Goal: Task Accomplishment & Management: Use online tool/utility

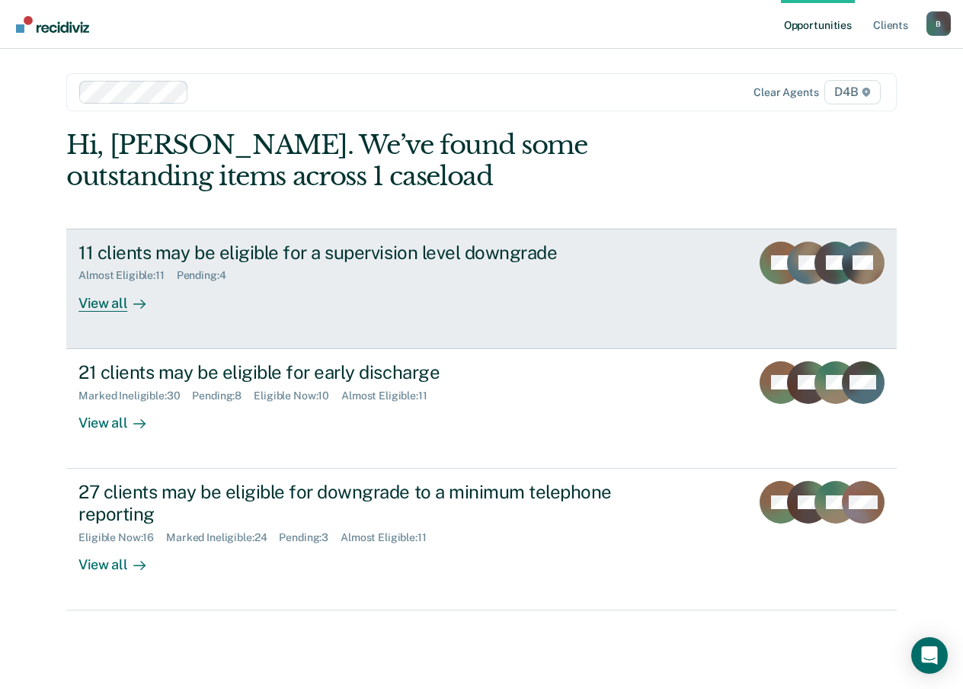
click at [104, 305] on div "View all" at bounding box center [120, 297] width 85 height 30
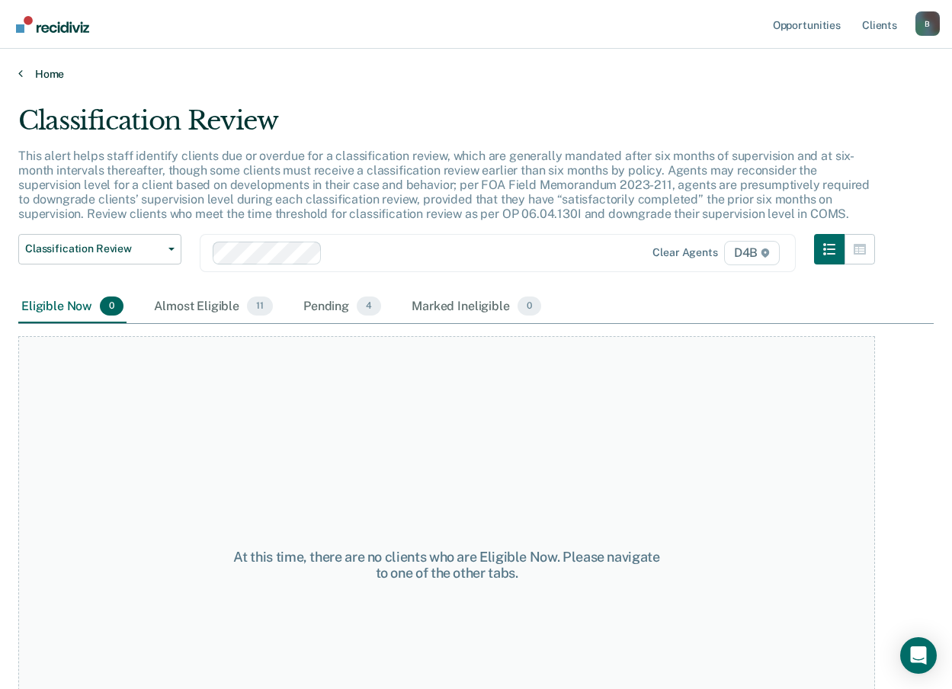
click at [28, 76] on link "Home" at bounding box center [475, 74] width 915 height 14
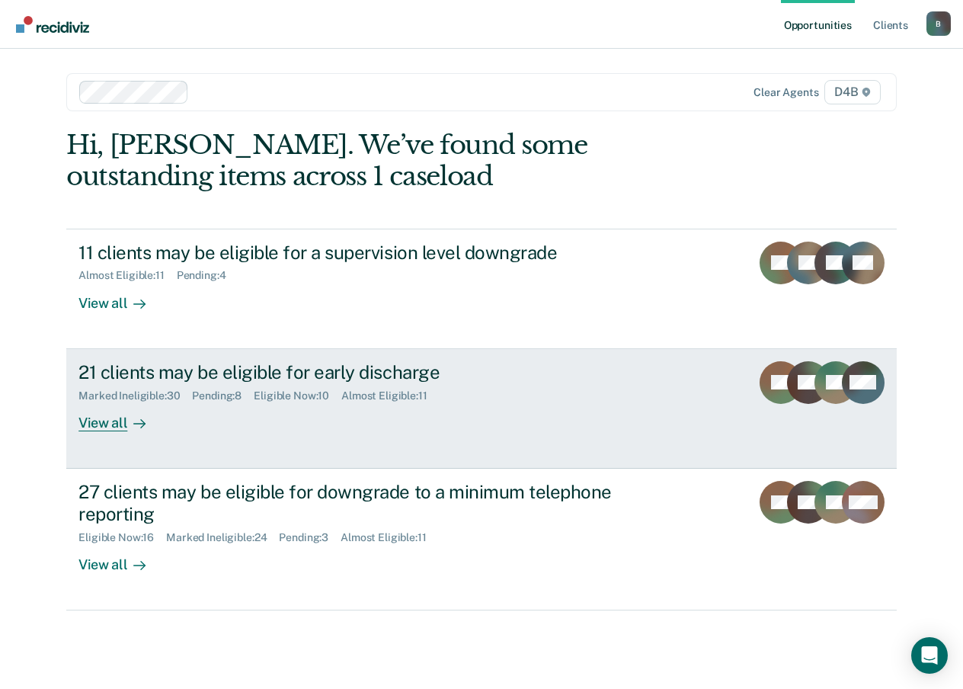
click at [126, 424] on div "View all" at bounding box center [120, 417] width 85 height 30
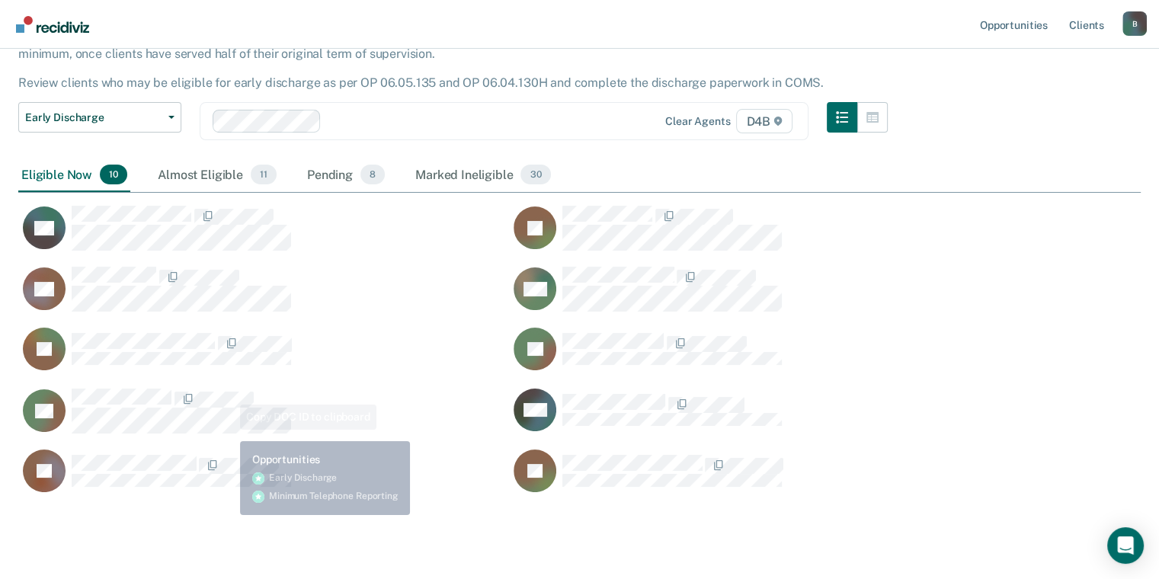
scroll to position [155, 0]
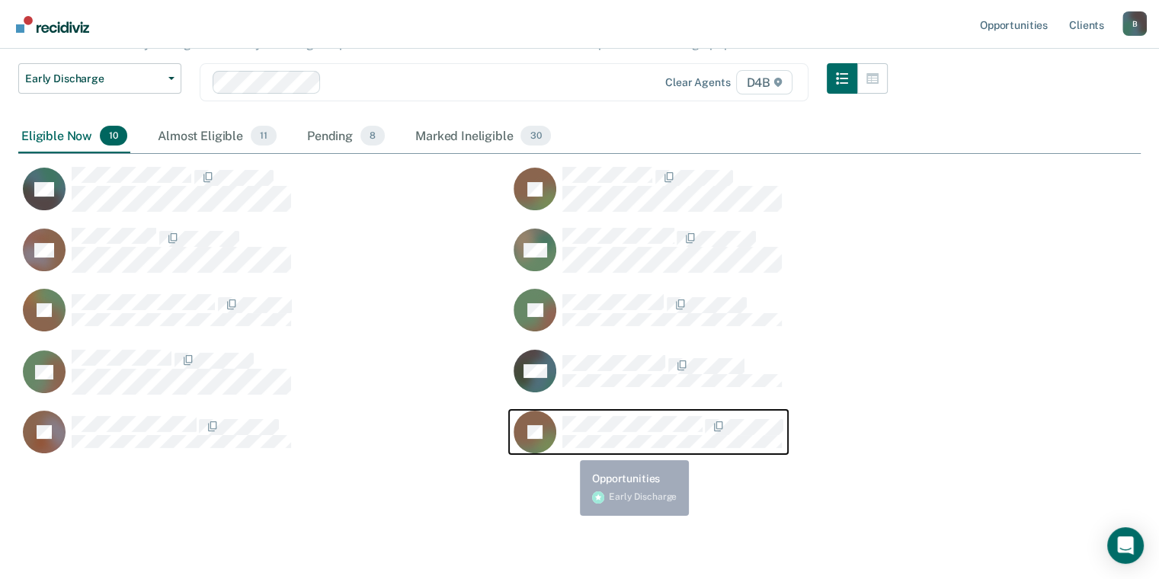
click at [438, 496] on div "Early Discharge Early Discharge is the termination of the period of probation o…" at bounding box center [579, 232] width 1122 height 565
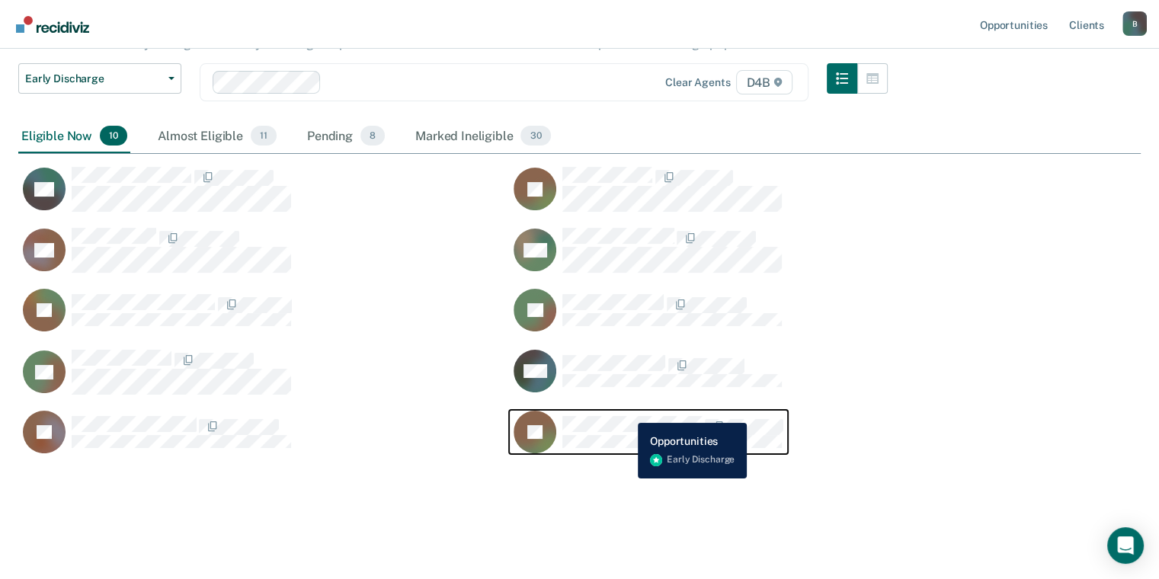
click at [626, 412] on div "JS" at bounding box center [649, 432] width 270 height 43
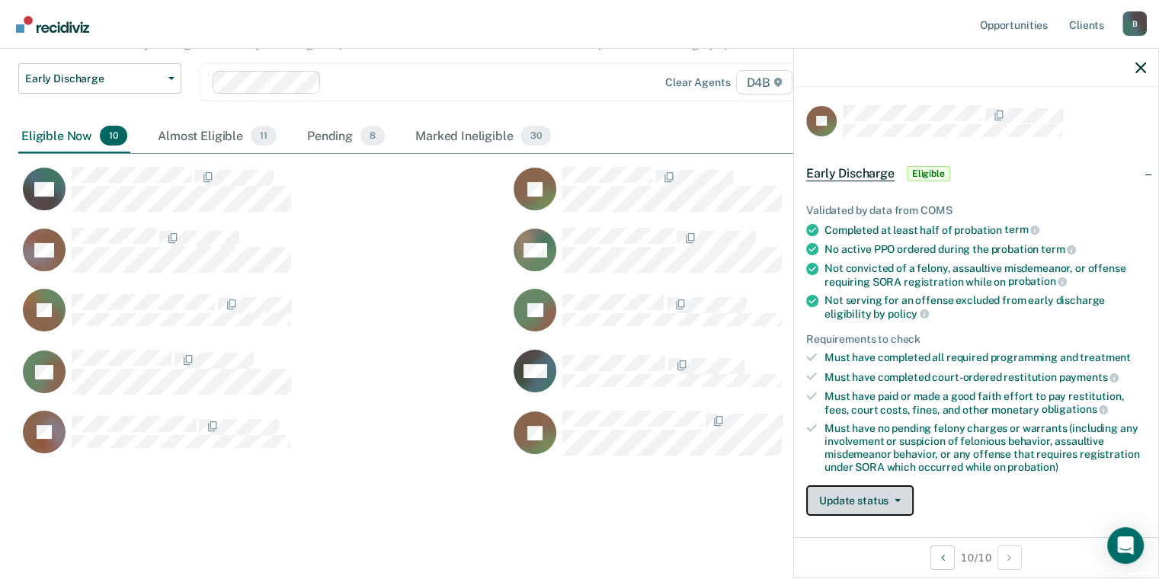
click at [864, 509] on button "Update status" at bounding box center [859, 500] width 107 height 30
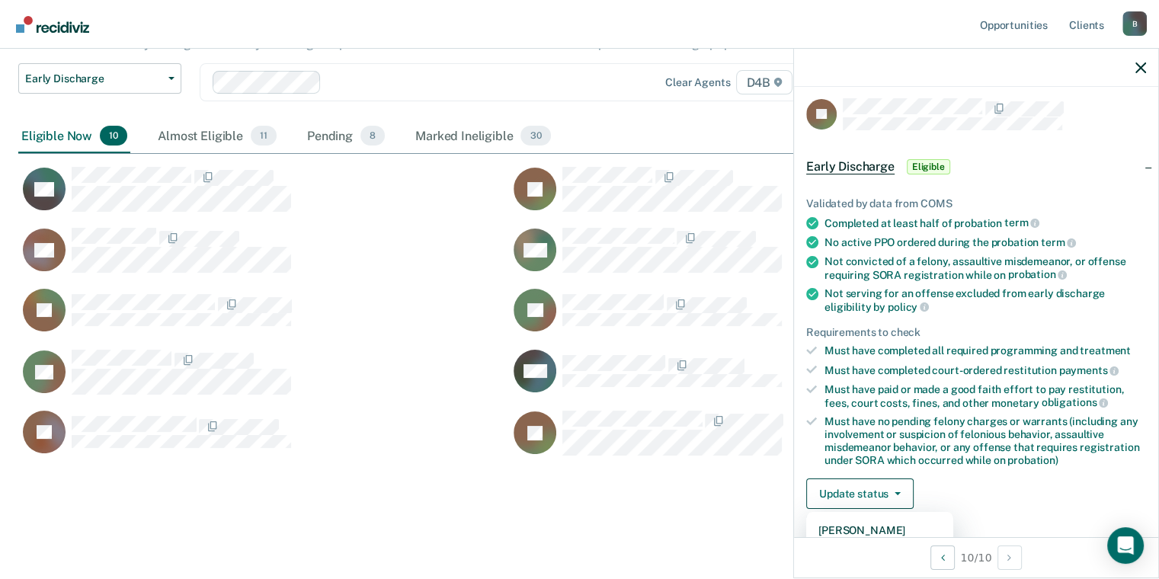
scroll to position [31, 0]
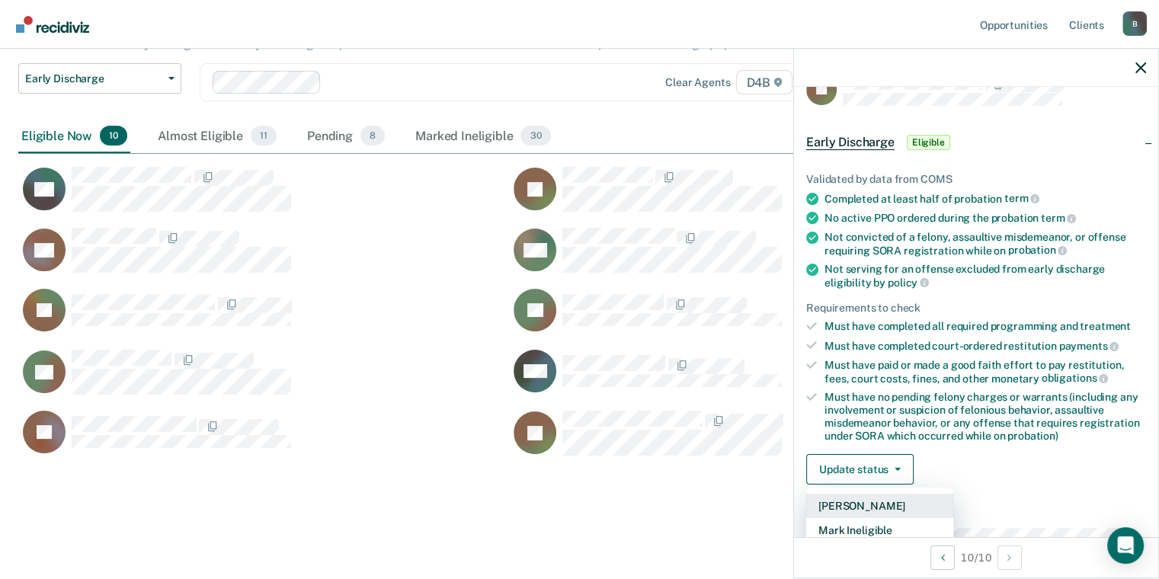
click at [862, 506] on button "[PERSON_NAME]" at bounding box center [879, 506] width 147 height 24
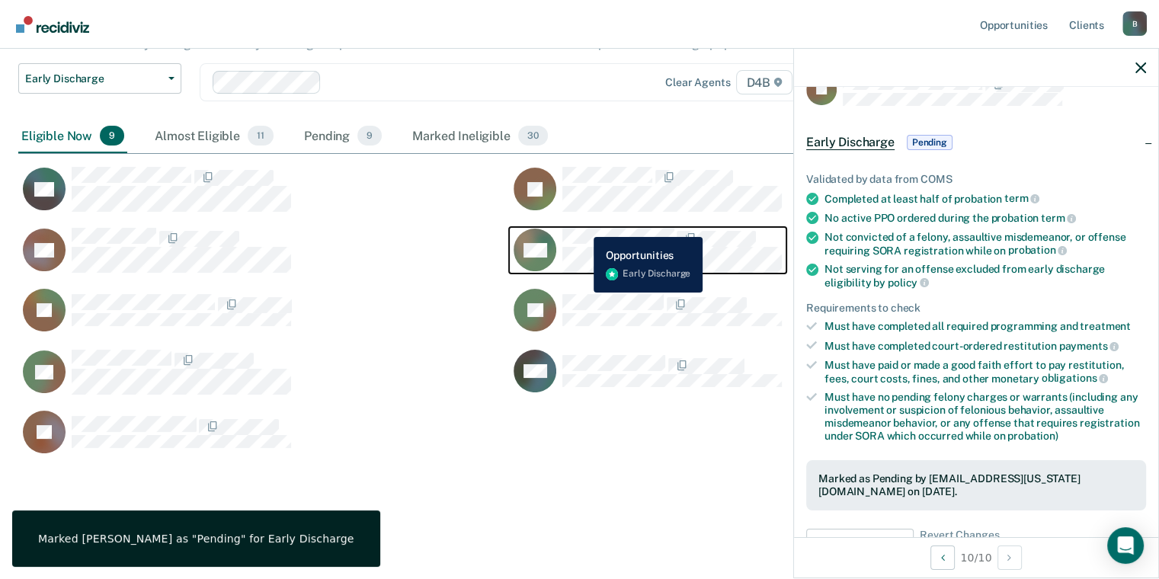
click at [582, 227] on button "MG" at bounding box center [647, 250] width 277 height 46
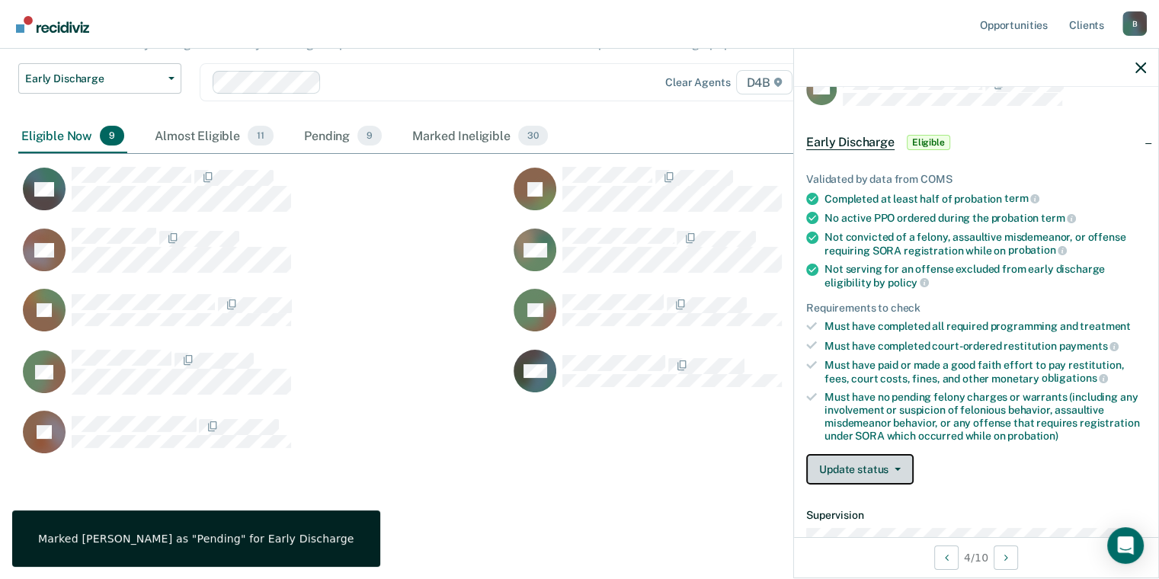
click at [858, 463] on button "Update status" at bounding box center [859, 469] width 107 height 30
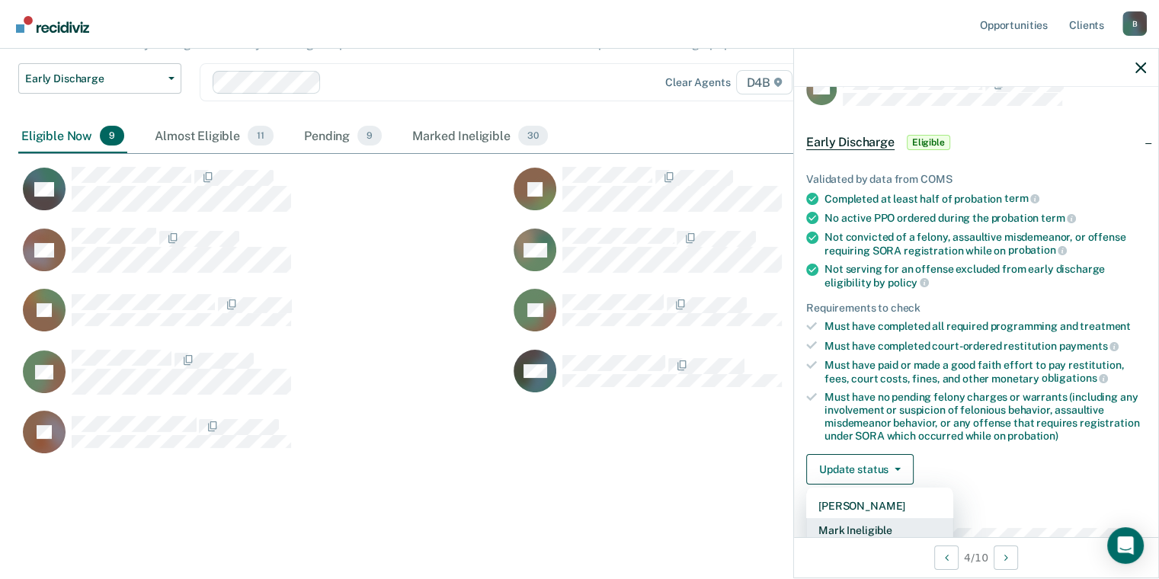
click at [871, 524] on button "Mark Ineligible" at bounding box center [879, 530] width 147 height 24
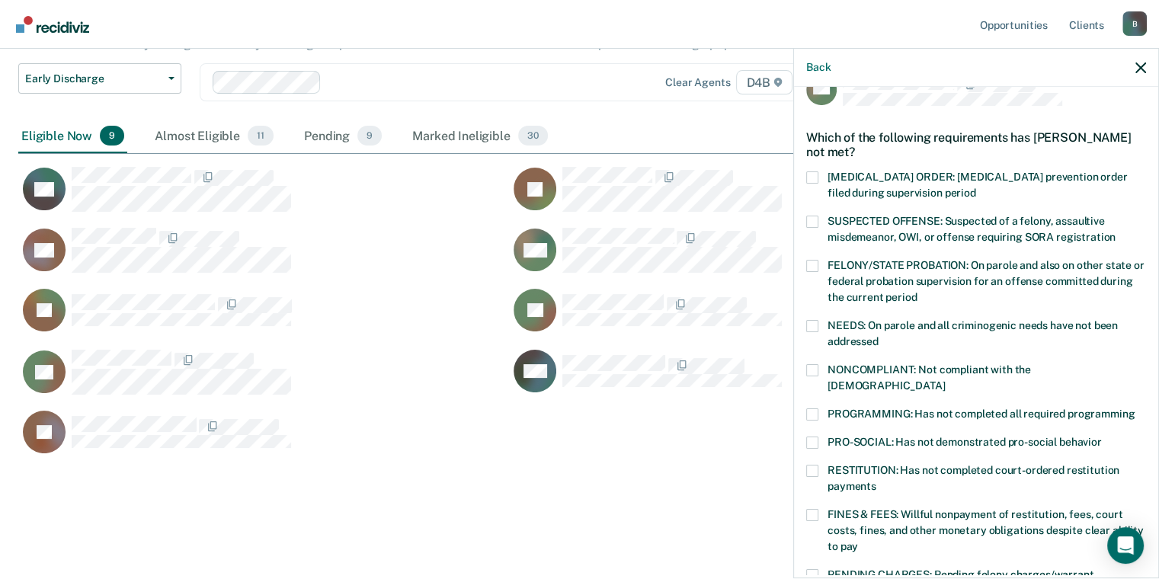
click at [811, 509] on span at bounding box center [812, 515] width 12 height 12
click at [858, 541] on input "FINES & FEES: Willful nonpayment of restitution, fees, court costs, fines, and …" at bounding box center [858, 541] width 0 height 0
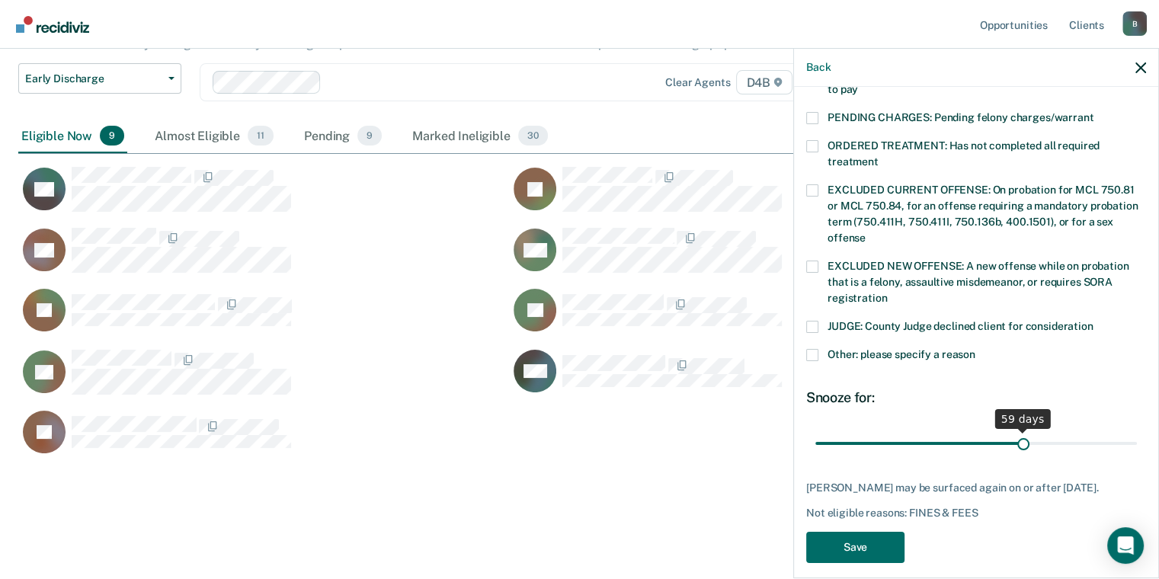
drag, startPoint x: 921, startPoint y: 426, endPoint x: 1010, endPoint y: 421, distance: 90.1
click at [962, 431] on input "range" at bounding box center [976, 444] width 322 height 27
type input "60"
click at [962, 431] on input "range" at bounding box center [976, 444] width 322 height 27
click at [873, 546] on button "Save" at bounding box center [855, 547] width 98 height 31
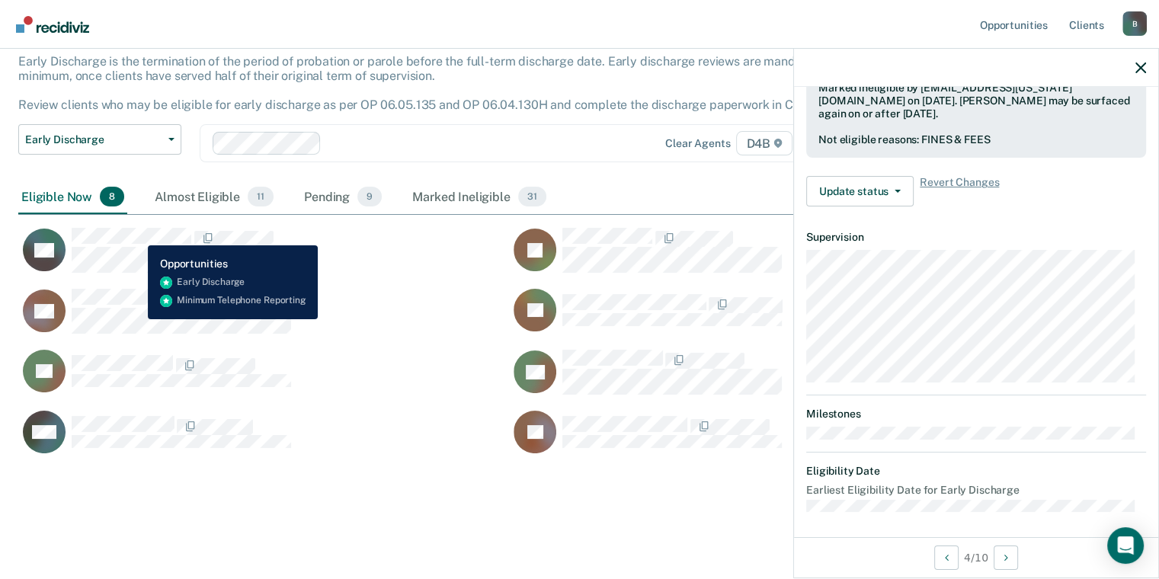
scroll to position [309, 0]
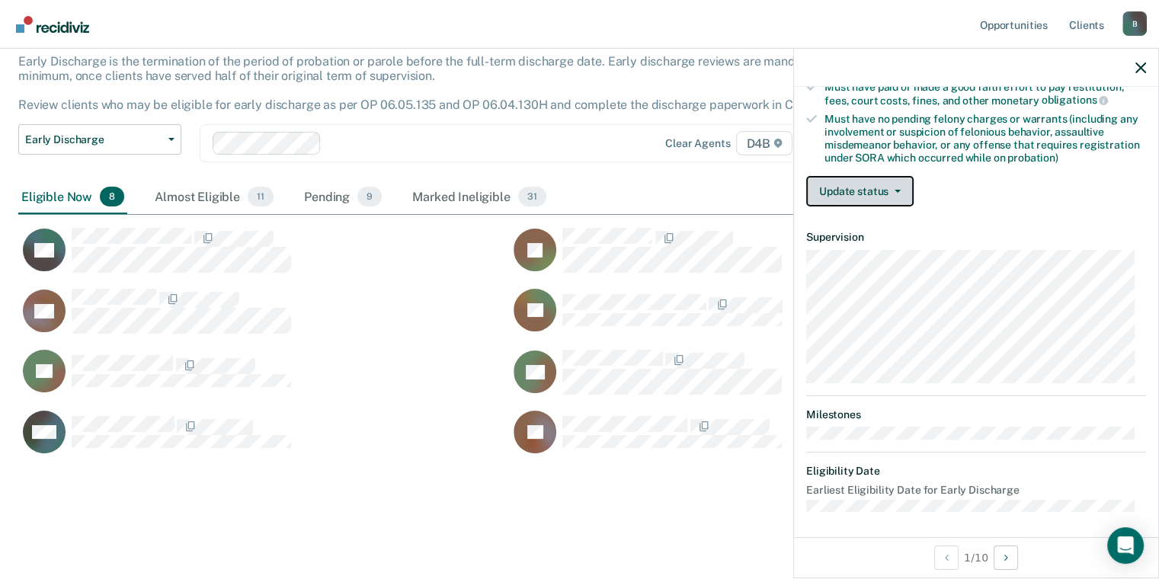
click at [872, 192] on button "Update status" at bounding box center [859, 191] width 107 height 30
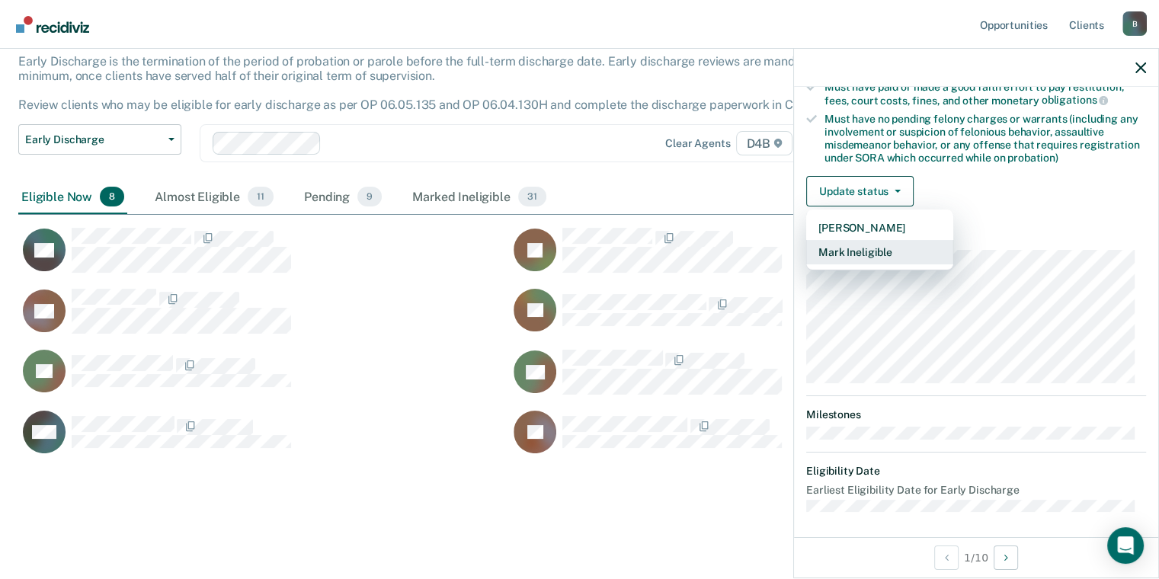
drag, startPoint x: 879, startPoint y: 223, endPoint x: 892, endPoint y: 250, distance: 30.7
click at [892, 250] on div "[PERSON_NAME] Mark Ineligible" at bounding box center [879, 240] width 147 height 61
click at [892, 250] on button "Mark Ineligible" at bounding box center [879, 252] width 147 height 24
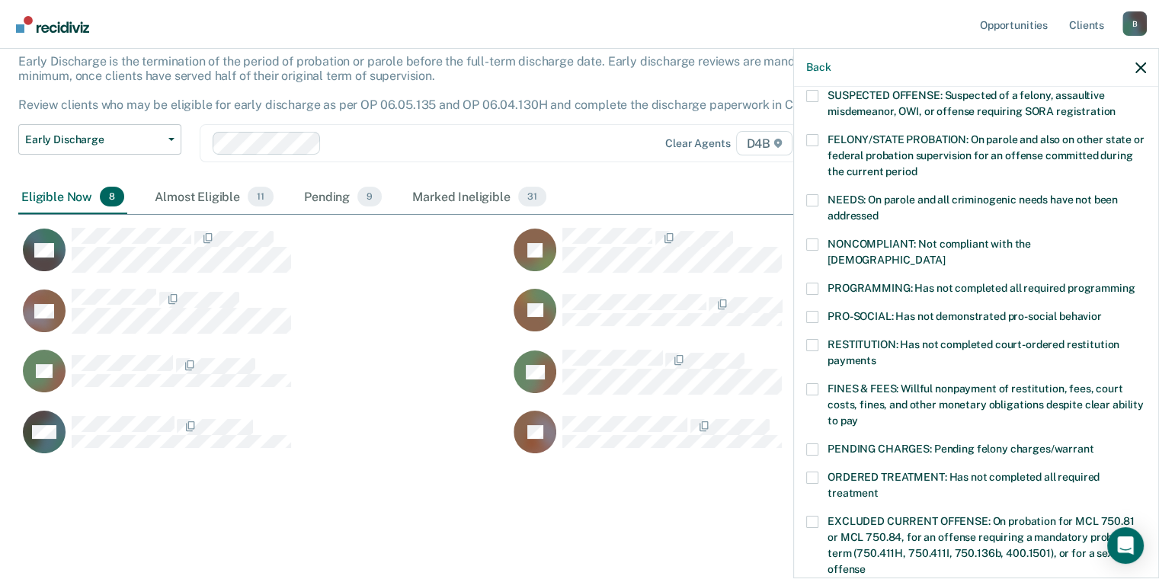
scroll to position [81, 0]
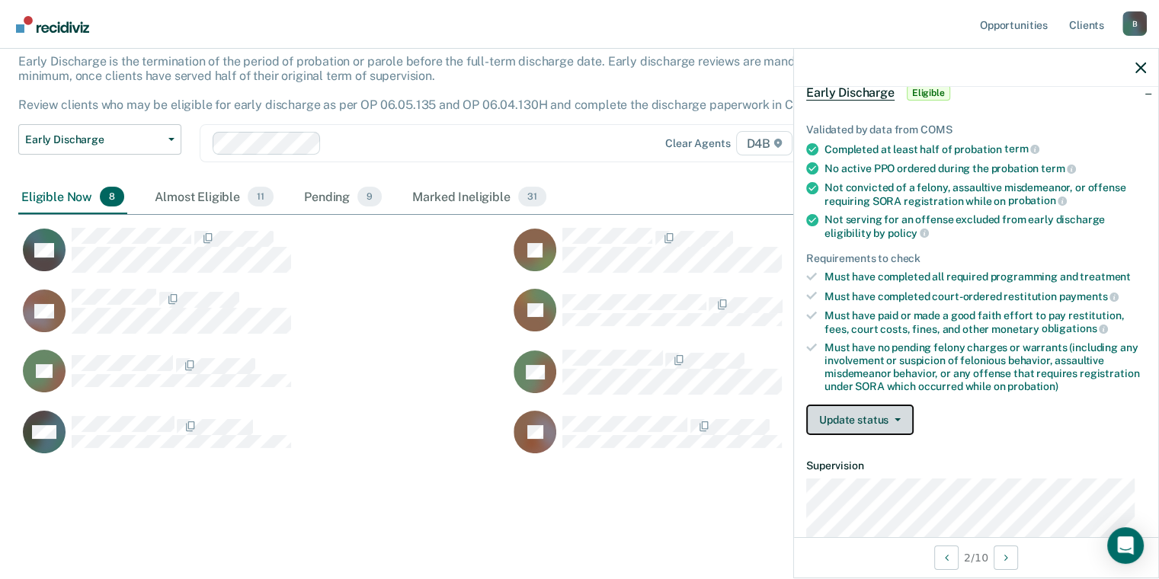
click at [904, 418] on button "Update status" at bounding box center [859, 420] width 107 height 30
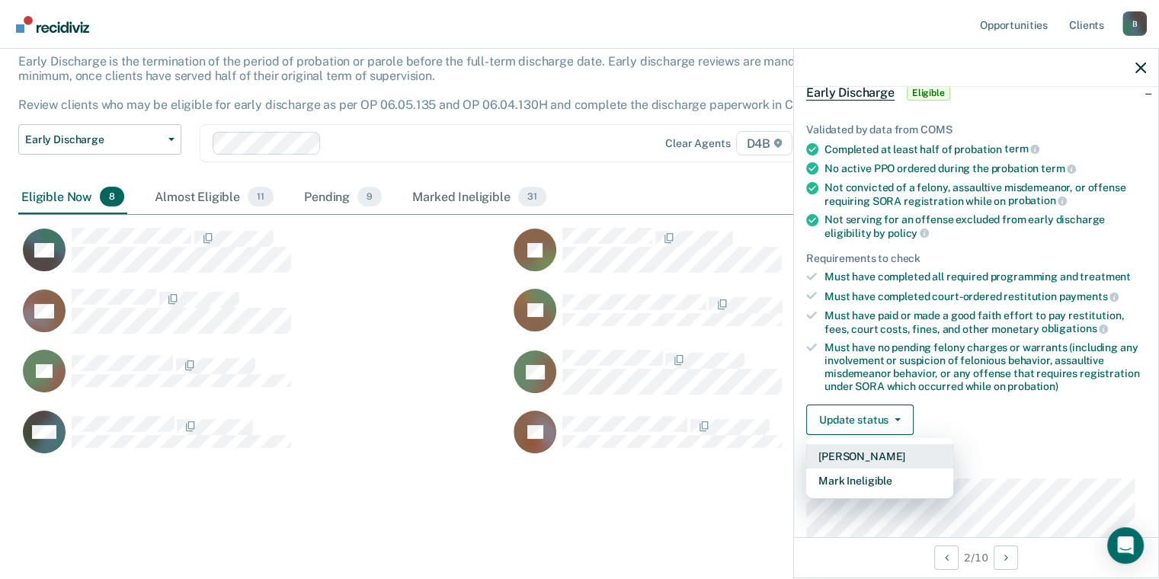
click at [896, 453] on button "[PERSON_NAME]" at bounding box center [879, 456] width 147 height 24
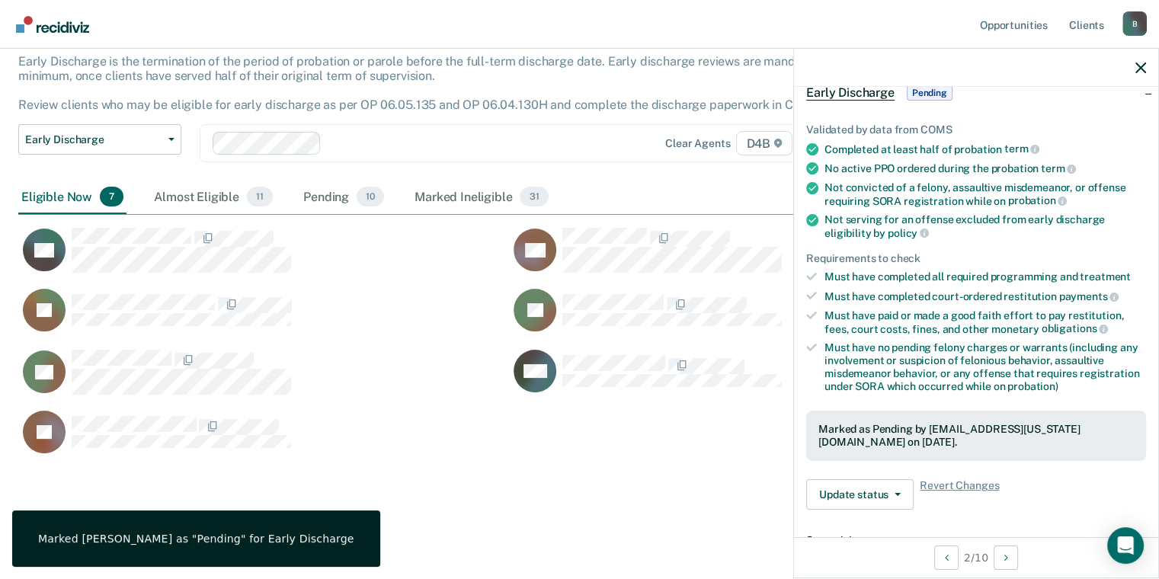
click at [655, 500] on div "Early Discharge Early Discharge is the termination of the period of probation o…" at bounding box center [579, 263] width 1122 height 504
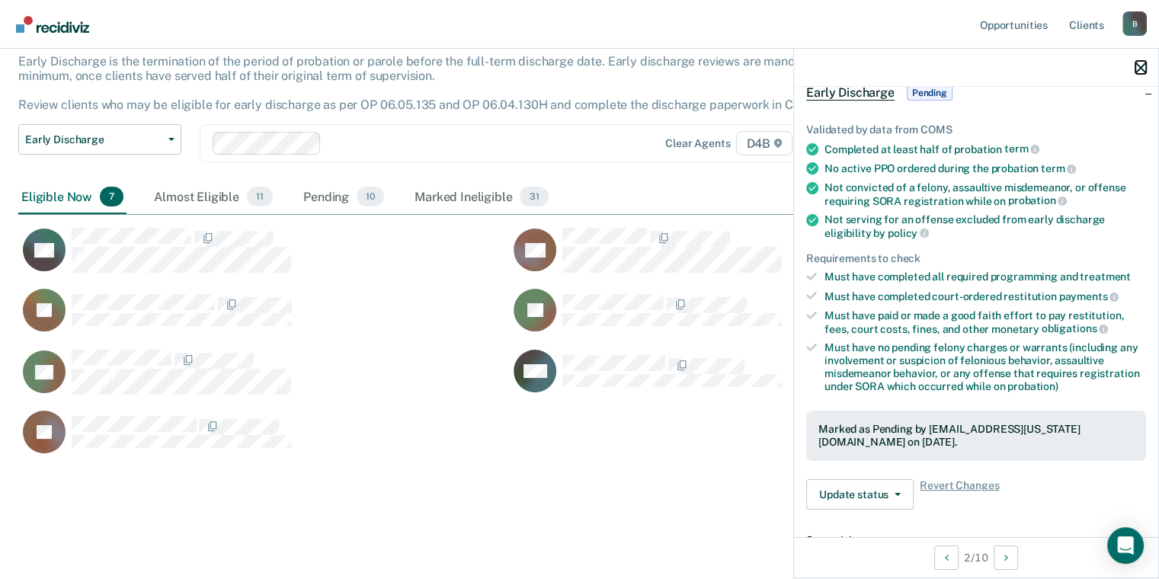
click at [962, 67] on icon "button" at bounding box center [1140, 67] width 11 height 11
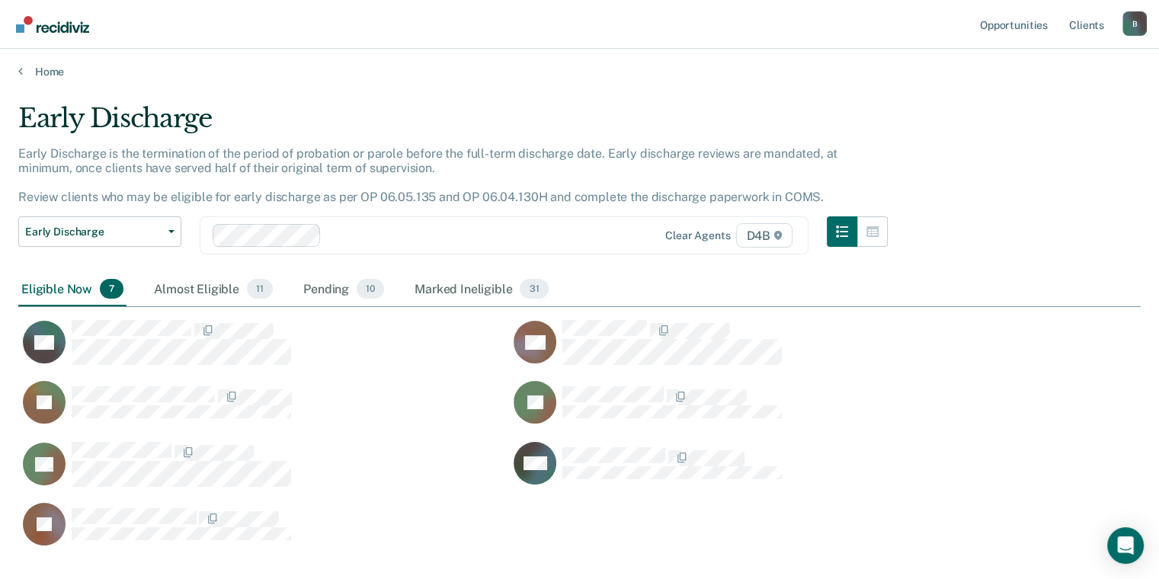
scroll to position [0, 0]
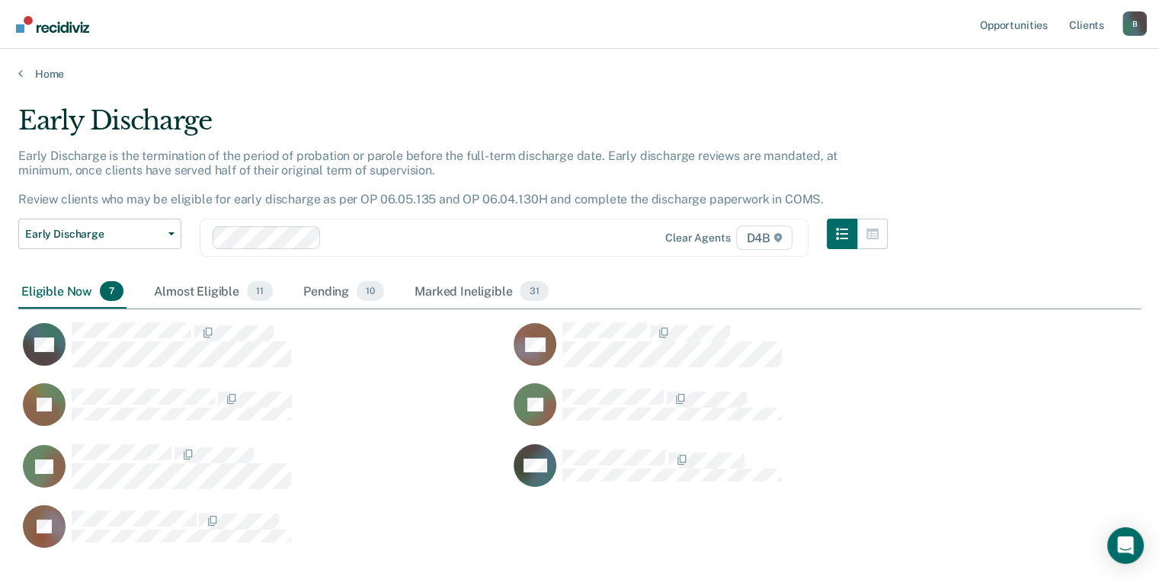
click at [23, 81] on main "Early Discharge Early Discharge is the termination of the period of probation o…" at bounding box center [579, 376] width 1159 height 590
click at [22, 73] on link "Home" at bounding box center [579, 74] width 1122 height 14
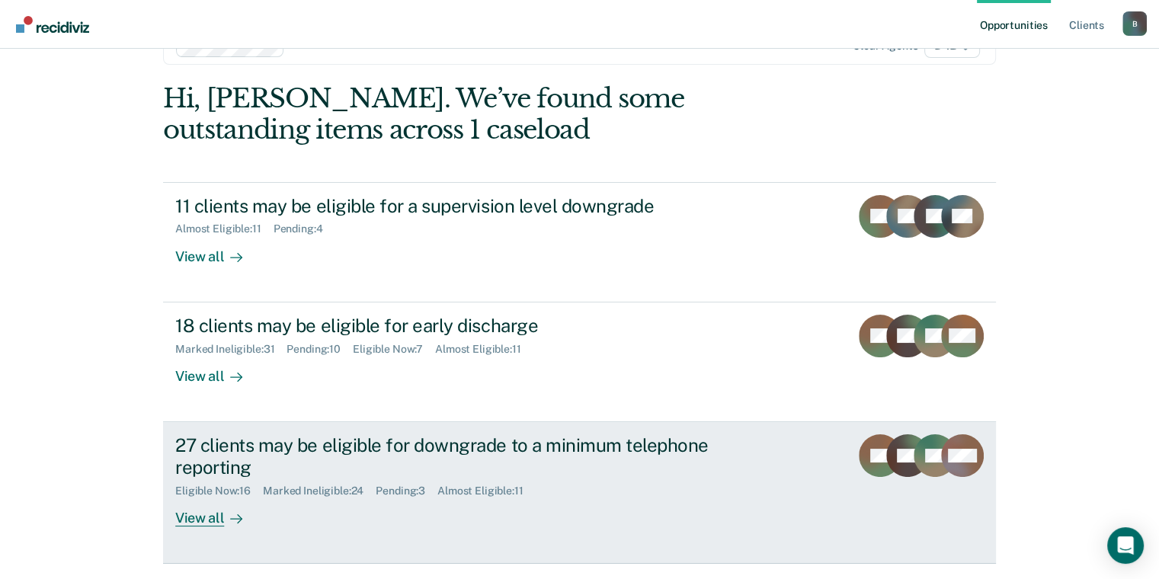
scroll to position [91, 0]
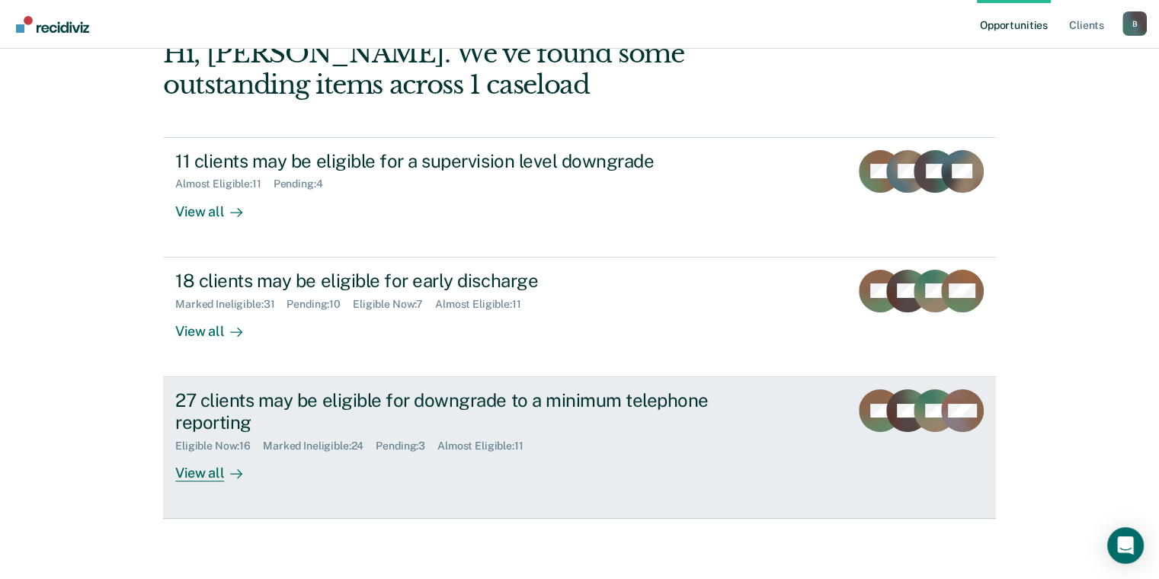
click at [191, 483] on link "27 clients may be eligible for downgrade to a minimum telephone reporting Eligi…" at bounding box center [579, 448] width 833 height 142
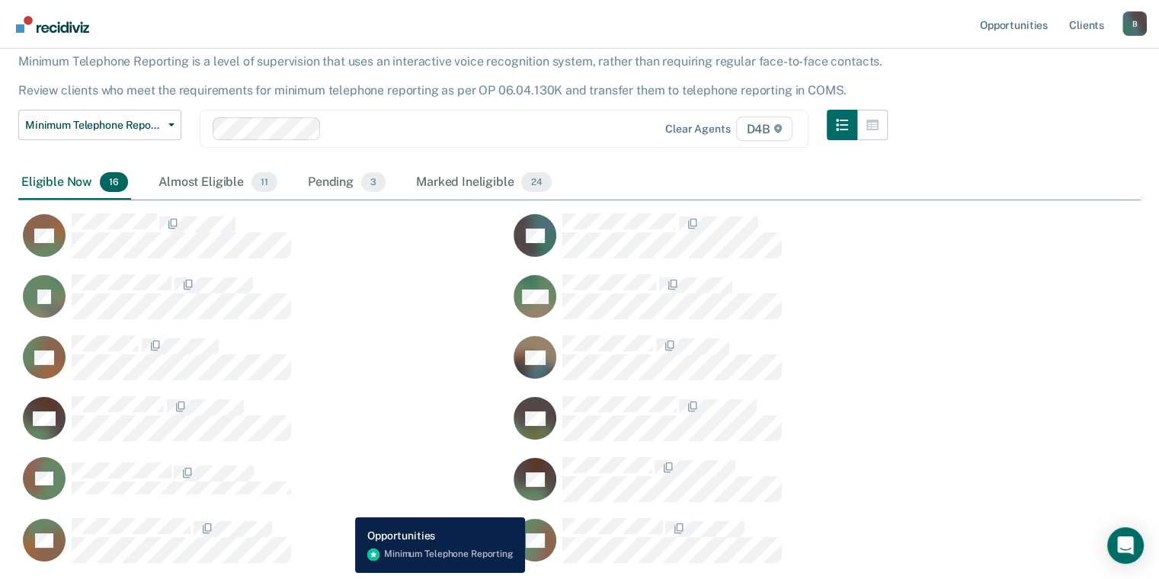
scroll to position [18, 0]
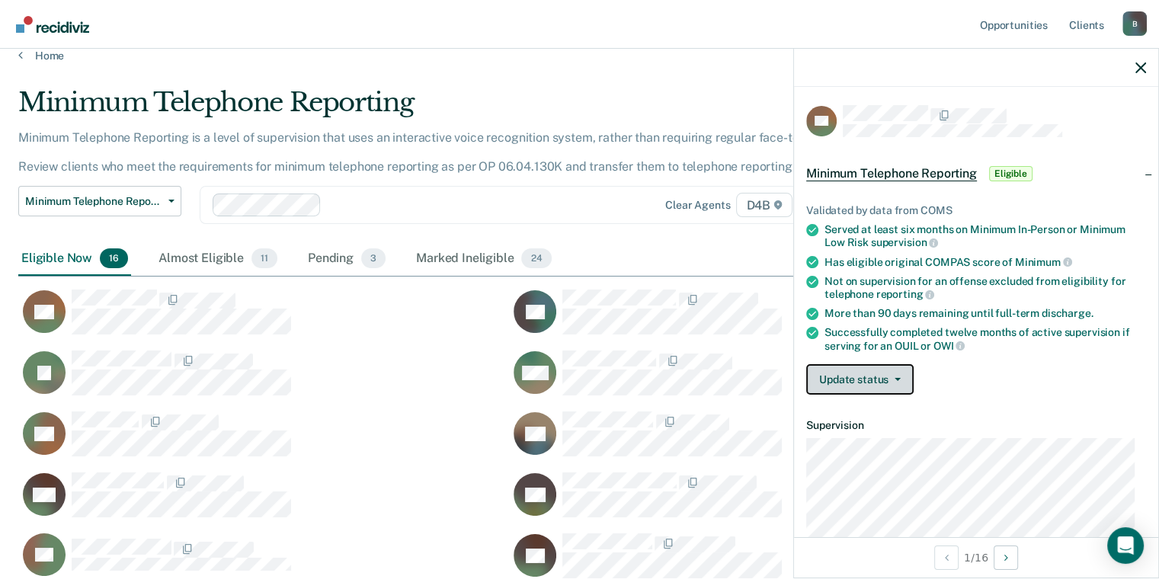
click at [832, 381] on button "Update status" at bounding box center [859, 379] width 107 height 30
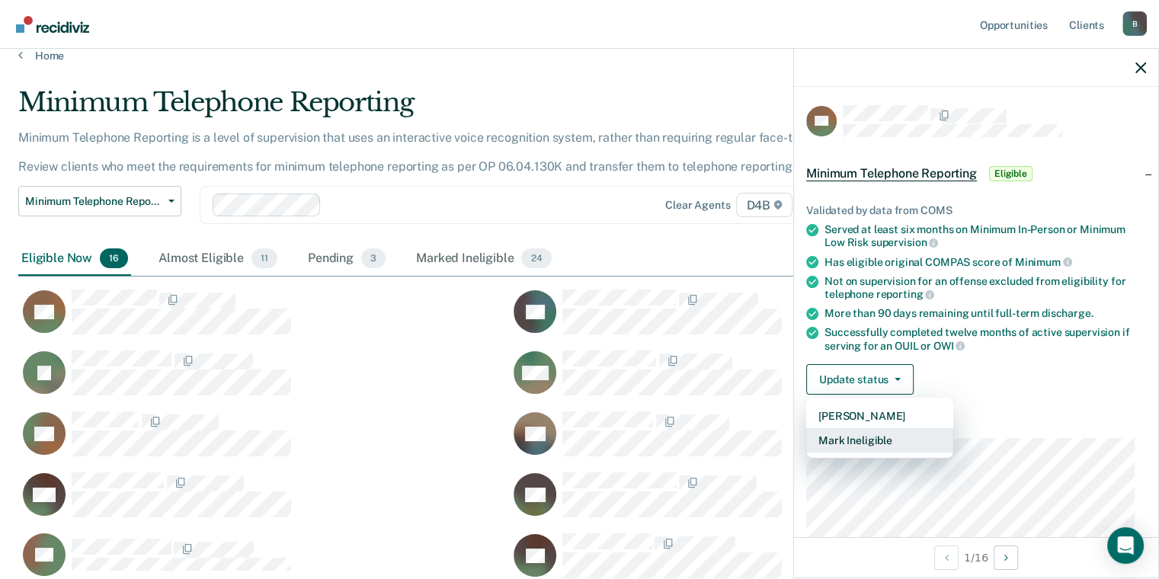
click at [861, 430] on button "Mark Ineligible" at bounding box center [879, 440] width 147 height 24
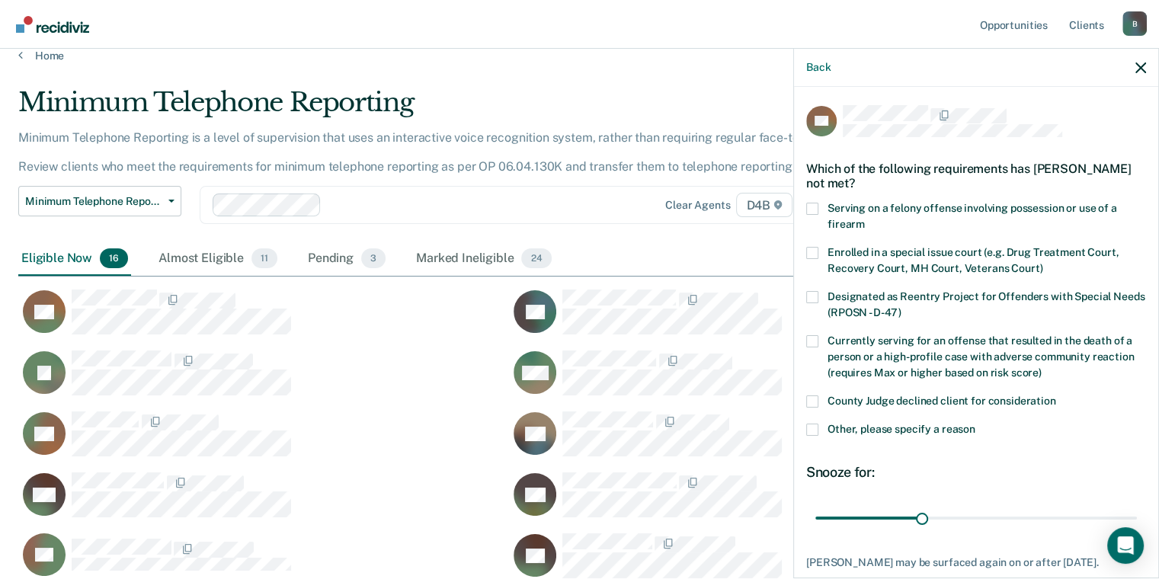
click at [818, 430] on label "Other, please specify a reason" at bounding box center [976, 432] width 340 height 16
click at [962, 424] on input "Other, please specify a reason" at bounding box center [975, 424] width 0 height 0
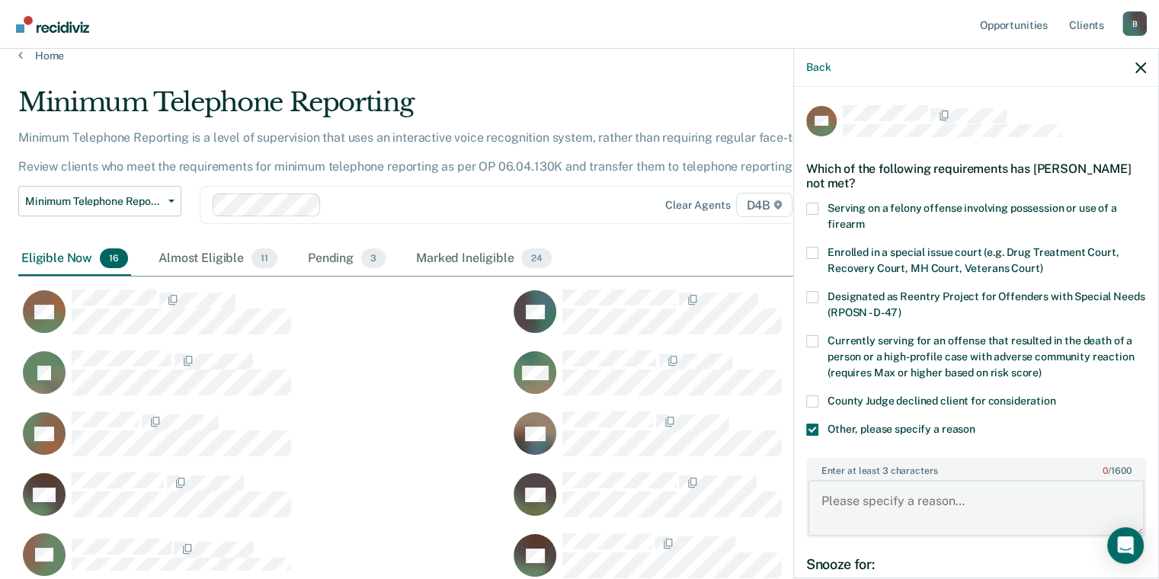
click at [884, 500] on textarea "Enter at least 3 characters 0 / 1600" at bounding box center [976, 508] width 337 height 56
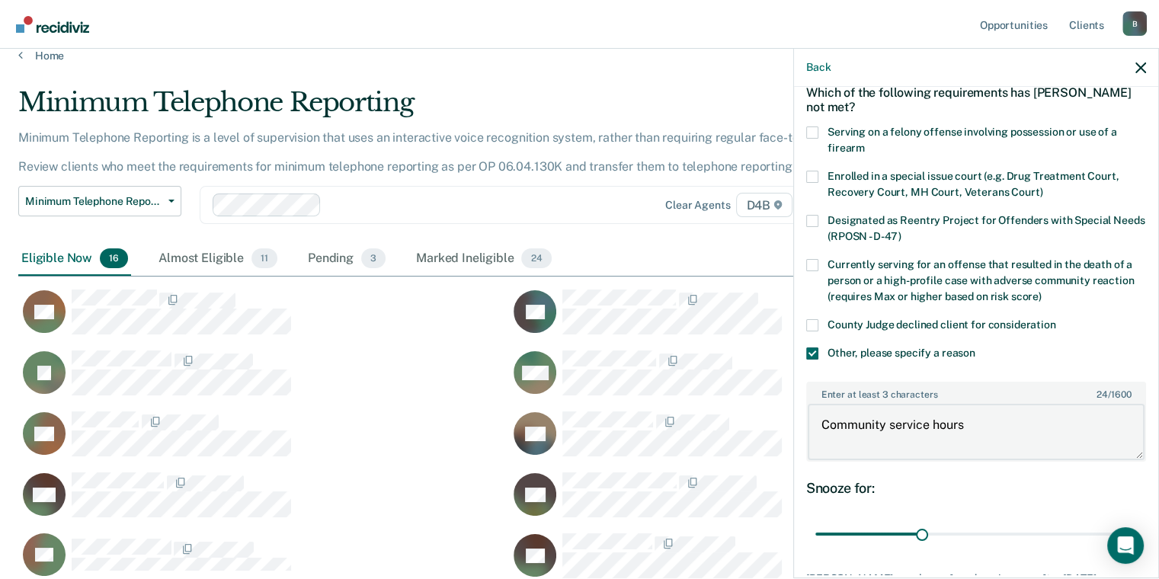
scroll to position [178, 0]
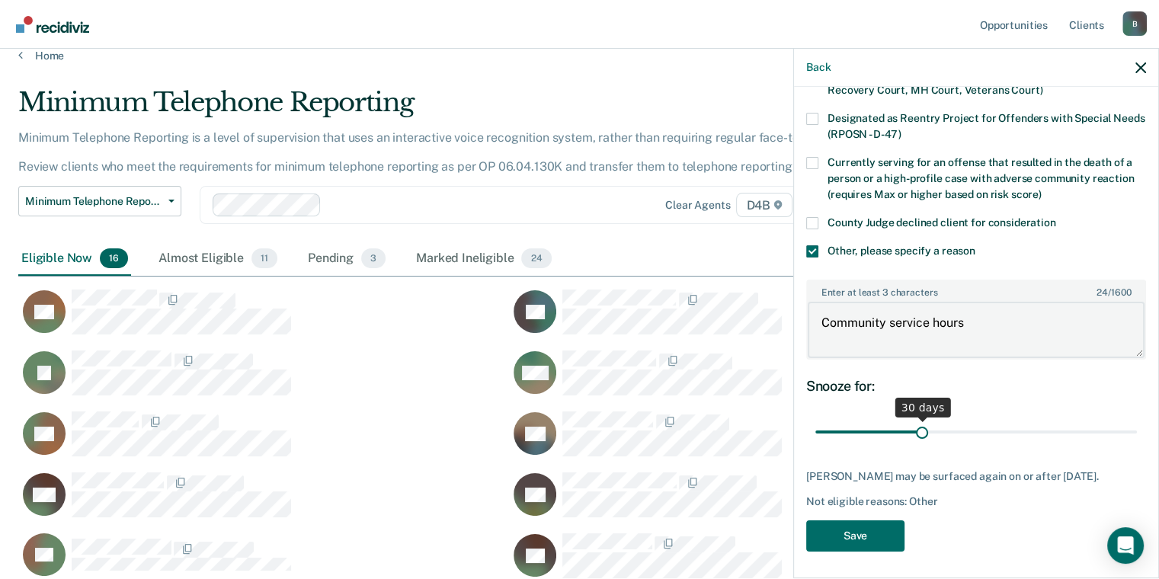
type textarea "Community service hours"
drag, startPoint x: 917, startPoint y: 436, endPoint x: 1018, endPoint y: 429, distance: 101.6
type input "60"
click at [962, 429] on input "range" at bounding box center [976, 432] width 322 height 27
click at [883, 552] on button "Save" at bounding box center [855, 535] width 98 height 31
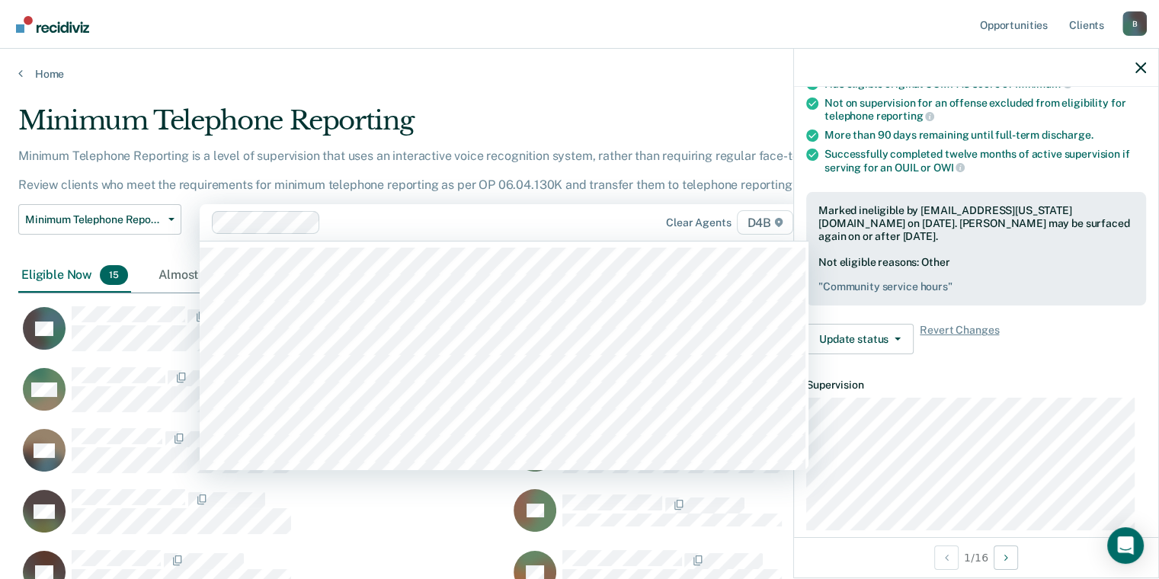
scroll to position [12, 12]
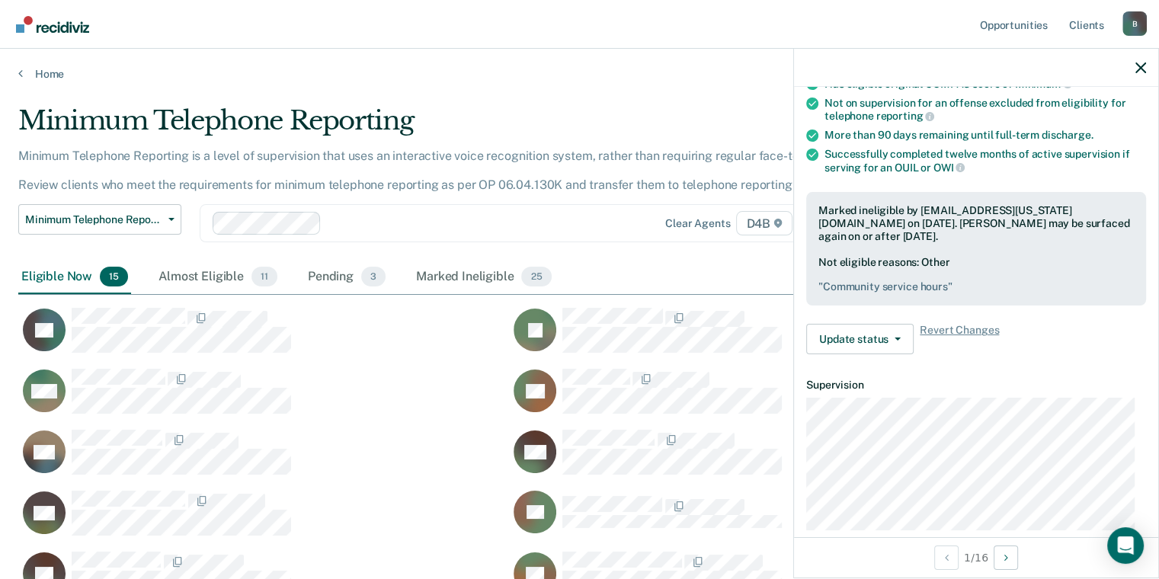
drag, startPoint x: 363, startPoint y: 217, endPoint x: 569, endPoint y: 109, distance: 233.1
click at [569, 109] on div "Minimum Telephone Reporting" at bounding box center [452, 126] width 869 height 43
click at [962, 71] on icon "button" at bounding box center [1140, 67] width 11 height 11
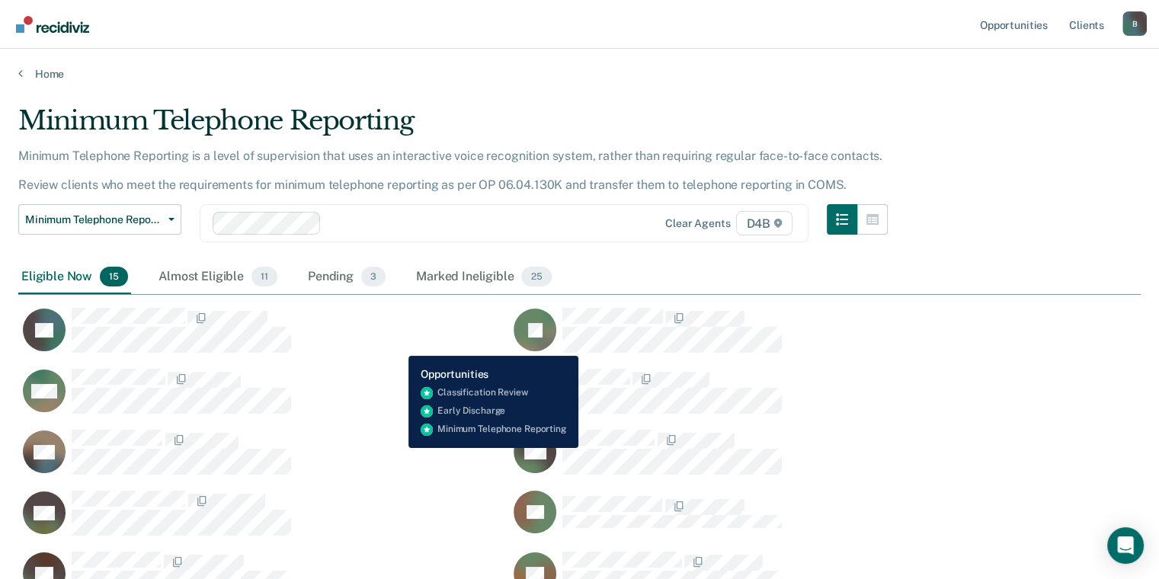
drag, startPoint x: 397, startPoint y: 344, endPoint x: 391, endPoint y: 357, distance: 13.6
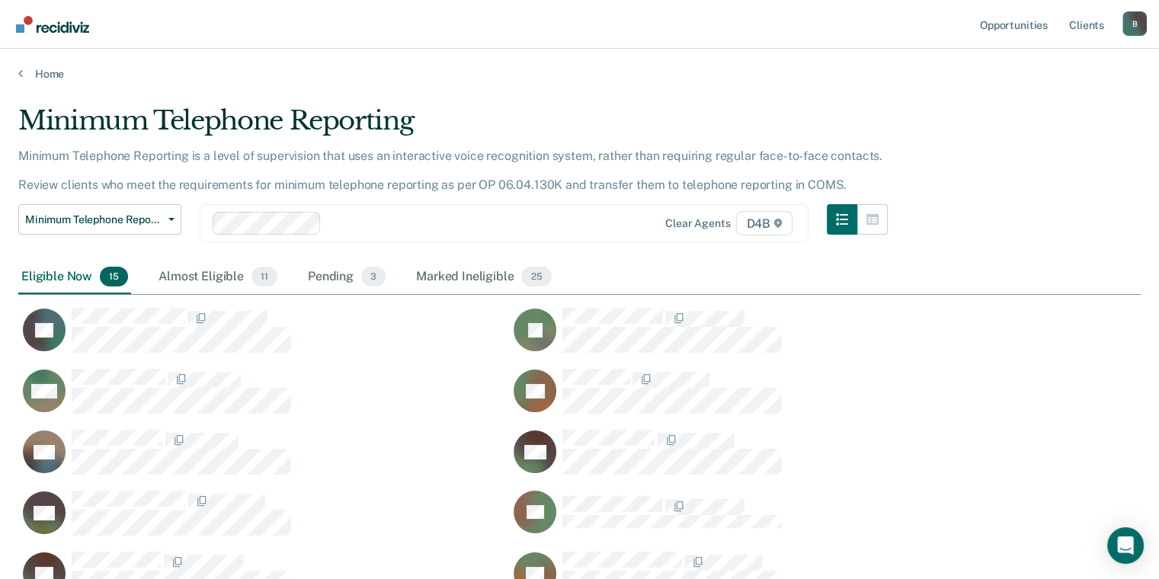
scroll to position [671, 1110]
